Goal: Task Accomplishment & Management: Manage account settings

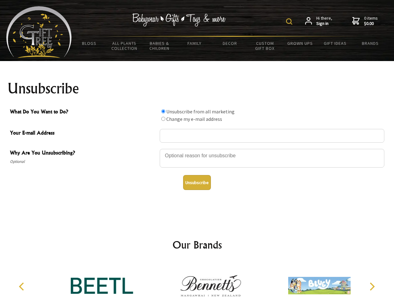
click at [290, 22] on img at bounding box center [289, 21] width 6 height 6
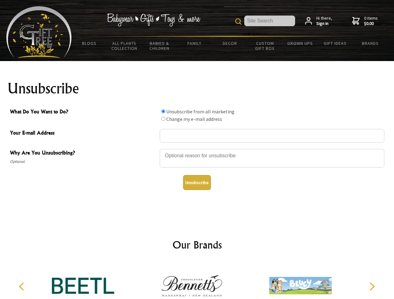
click at [197, 149] on div at bounding box center [272, 159] width 224 height 22
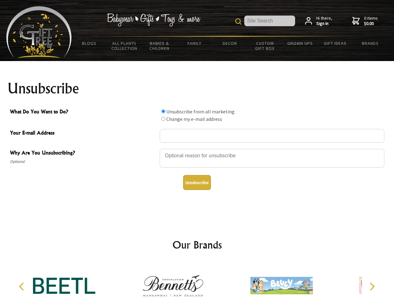
click at [163, 111] on input "What Do You Want to Do?" at bounding box center [163, 111] width 4 height 4
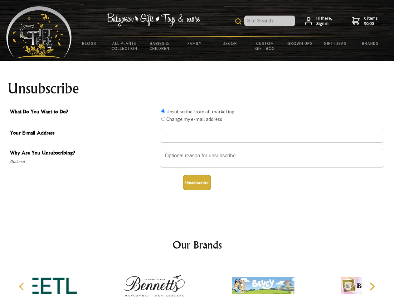
click at [163, 119] on input "What Do You Want to Do?" at bounding box center [163, 119] width 4 height 4
radio input "true"
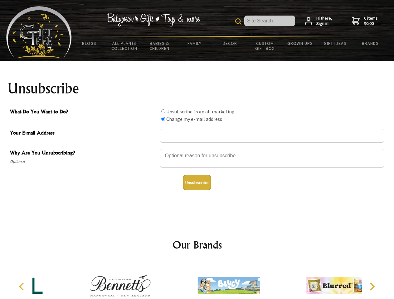
click at [197, 183] on button "Unsubscribe" at bounding box center [197, 182] width 28 height 15
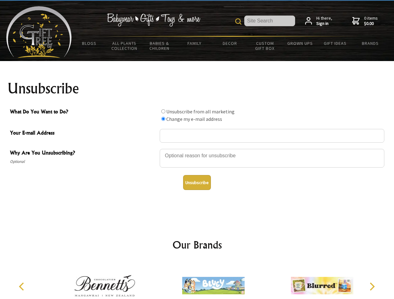
click at [197, 281] on img at bounding box center [213, 285] width 62 height 47
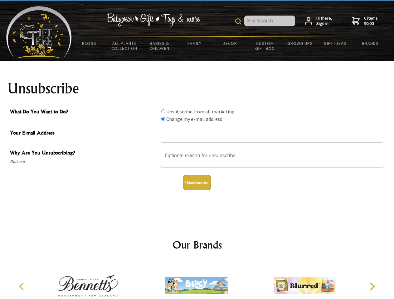
click at [22, 287] on icon "Previous" at bounding box center [22, 287] width 8 height 8
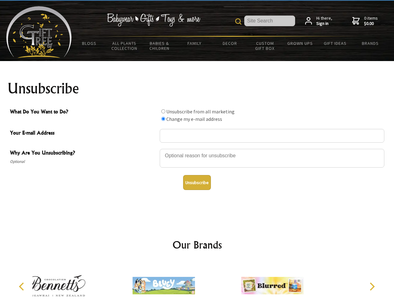
click at [372, 287] on icon "Next" at bounding box center [371, 287] width 8 height 8
